Goal: Task Accomplishment & Management: Manage account settings

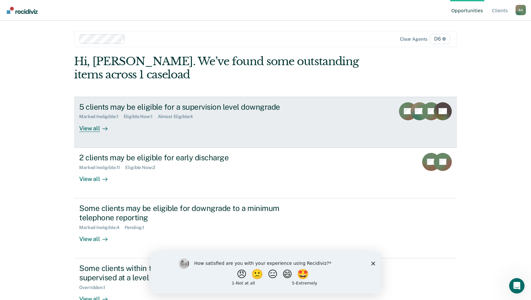
click at [91, 128] on div "View all" at bounding box center [97, 125] width 36 height 13
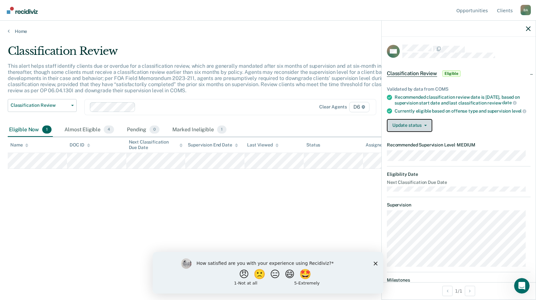
click at [407, 132] on button "Update status" at bounding box center [409, 125] width 45 height 13
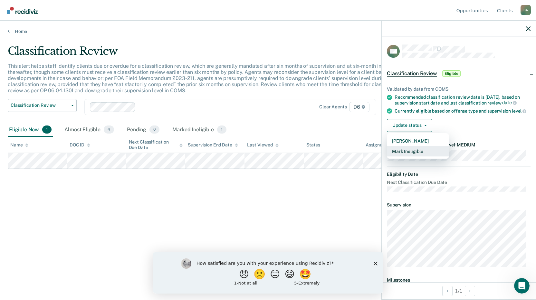
click at [415, 156] on button "Mark Ineligible" at bounding box center [418, 151] width 62 height 10
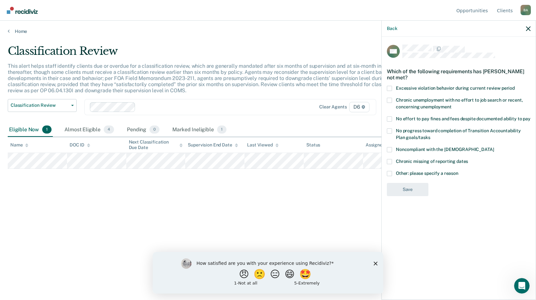
click at [310, 189] on div "Classification Review This alert helps staff identify clients due or overdue fo…" at bounding box center [268, 147] width 520 height 207
click at [526, 29] on div "Back" at bounding box center [459, 29] width 154 height 16
click at [525, 27] on div "Back" at bounding box center [459, 29] width 154 height 16
click at [528, 29] on icon "button" at bounding box center [528, 28] width 5 height 5
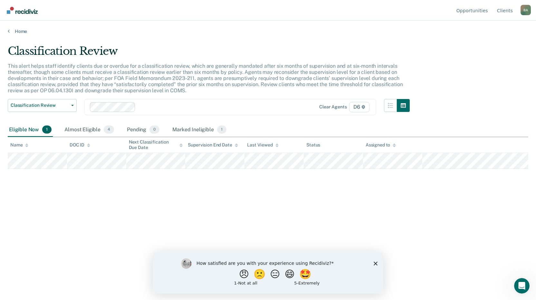
click at [19, 31] on link "Home" at bounding box center [268, 31] width 520 height 6
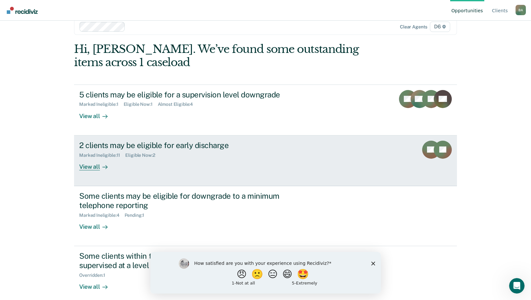
scroll to position [18, 0]
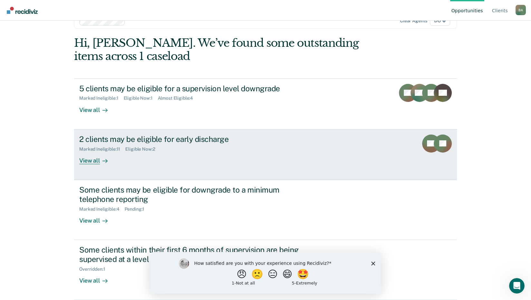
click at [92, 162] on div "View all" at bounding box center [97, 157] width 36 height 13
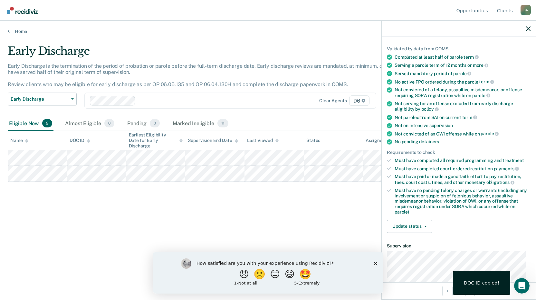
scroll to position [129, 0]
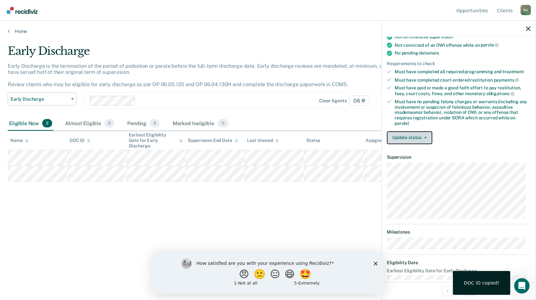
click at [418, 139] on button "Update status" at bounding box center [409, 137] width 45 height 13
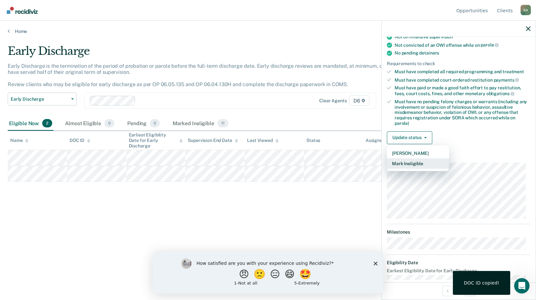
click at [416, 162] on button "Mark Ineligible" at bounding box center [418, 163] width 62 height 10
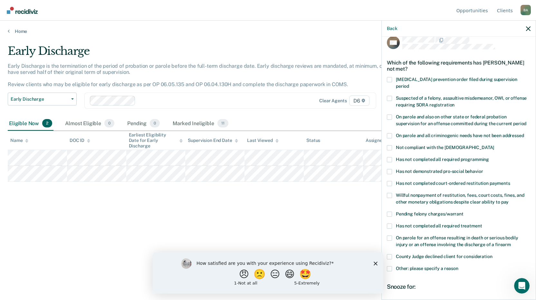
scroll to position [0, 0]
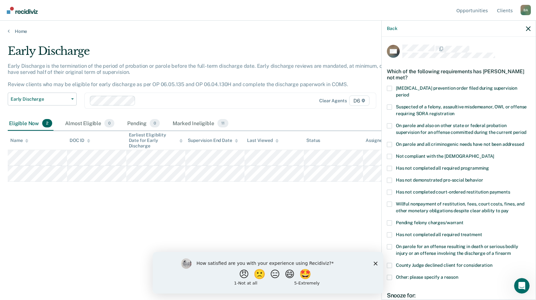
click at [391, 142] on span at bounding box center [389, 144] width 5 height 5
click at [524, 142] on input "On parole and all criminogenic needs have not been addressed" at bounding box center [524, 142] width 0 height 0
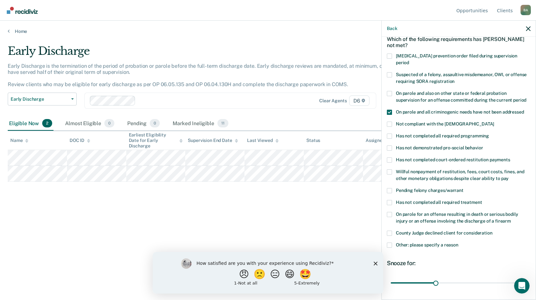
click at [391, 121] on span at bounding box center [389, 123] width 5 height 5
click at [494, 121] on input "Not compliant with the [DEMOGRAPHIC_DATA]" at bounding box center [494, 121] width 0 height 0
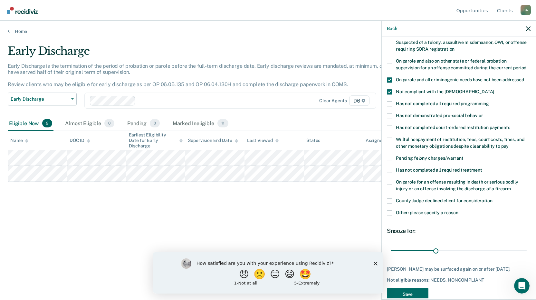
click at [390, 167] on span at bounding box center [389, 169] width 5 height 5
click at [482, 167] on input "Has not completed all required treatment" at bounding box center [482, 167] width 0 height 0
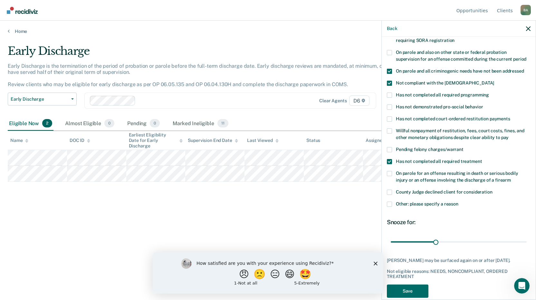
scroll to position [77, 0]
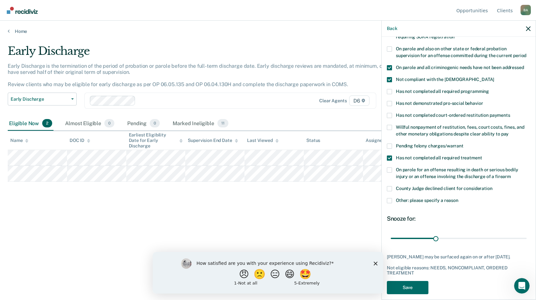
click at [391, 198] on span at bounding box center [389, 200] width 5 height 5
click at [458, 198] on input "Other: please specify a reason" at bounding box center [458, 198] width 0 height 0
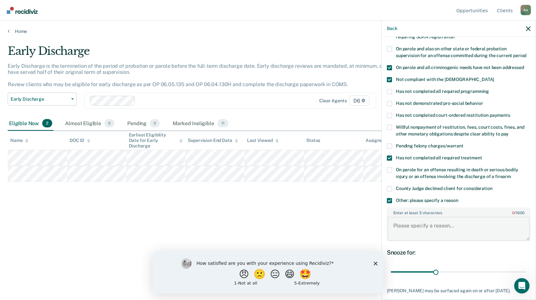
click at [399, 222] on textarea "Enter at least 3 characters 0 / 1600" at bounding box center [458, 228] width 142 height 24
type textarea "Violation status, placed on a tether."
drag, startPoint x: 433, startPoint y: 263, endPoint x: 545, endPoint y: 262, distance: 112.1
type input "90"
click at [527, 266] on input "range" at bounding box center [459, 271] width 136 height 11
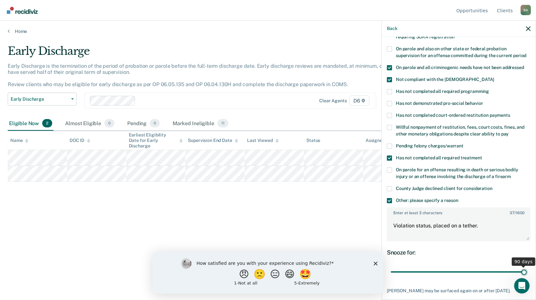
scroll to position [110, 0]
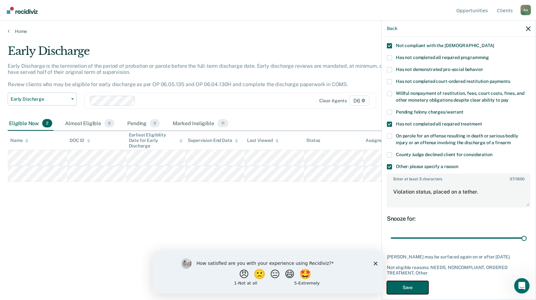
click at [411, 281] on button "Save" at bounding box center [408, 287] width 42 height 13
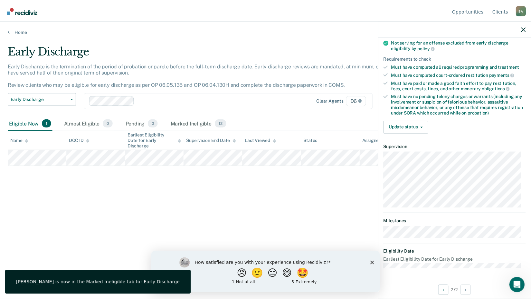
scroll to position [62, 0]
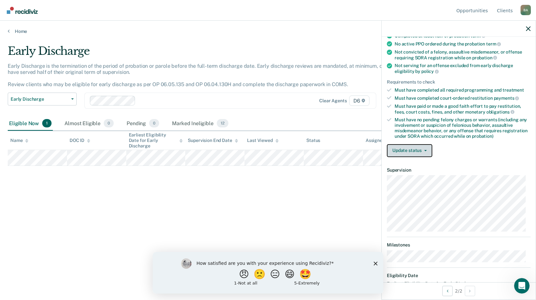
click at [411, 150] on button "Update status" at bounding box center [409, 150] width 45 height 13
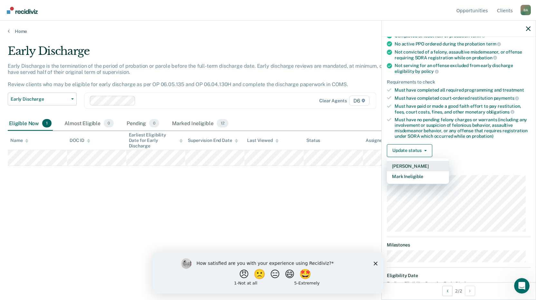
click at [417, 166] on button "[PERSON_NAME]" at bounding box center [418, 166] width 62 height 10
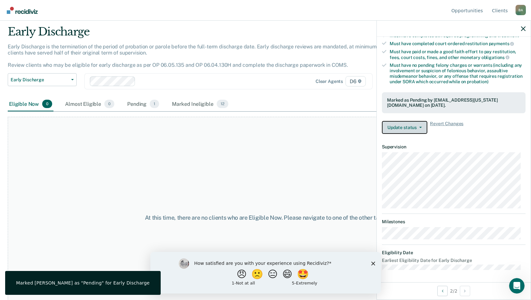
scroll to position [0, 0]
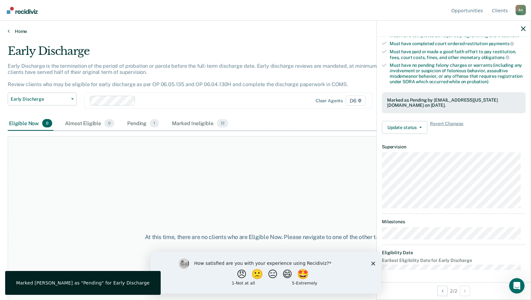
click at [24, 33] on link "Home" at bounding box center [266, 31] width 516 height 6
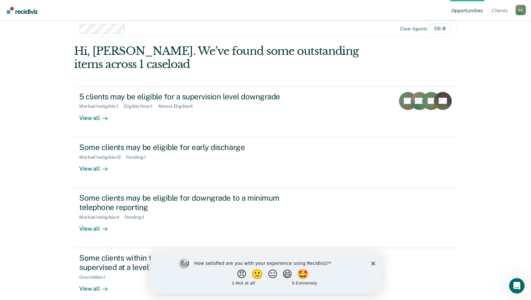
scroll to position [18, 0]
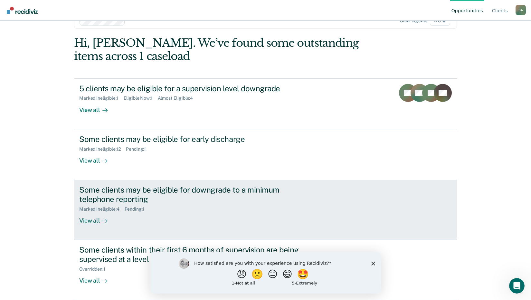
click at [91, 218] on div "View all" at bounding box center [97, 217] width 36 height 13
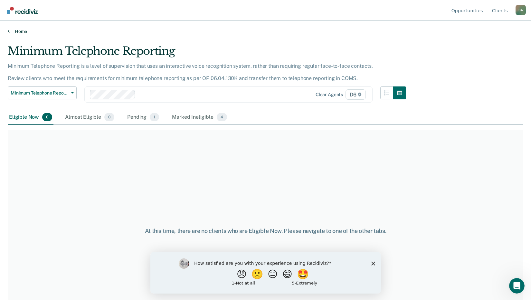
click at [22, 31] on link "Home" at bounding box center [266, 31] width 516 height 6
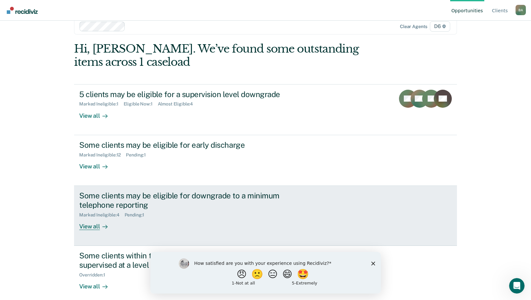
scroll to position [18, 0]
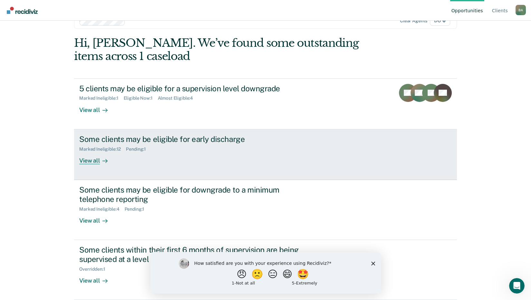
click at [90, 160] on div "View all" at bounding box center [97, 157] width 36 height 13
